Goal: Navigation & Orientation: Find specific page/section

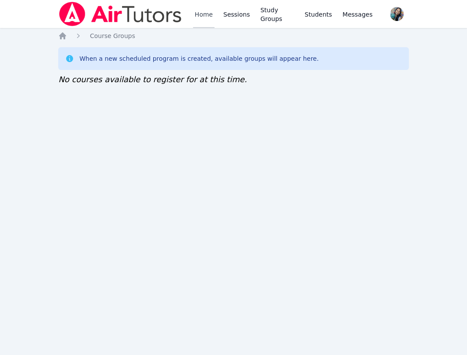
click at [213, 11] on link "Home" at bounding box center [203, 14] width 21 height 28
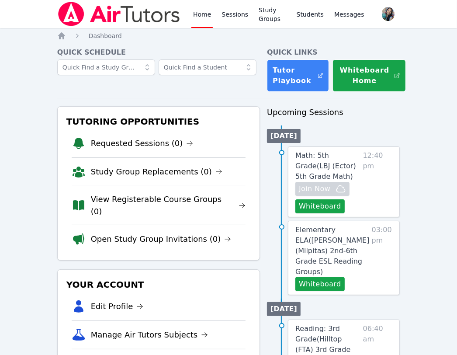
drag, startPoint x: 408, startPoint y: 142, endPoint x: 407, endPoint y: 136, distance: 6.2
